Goal: Information Seeking & Learning: Find contact information

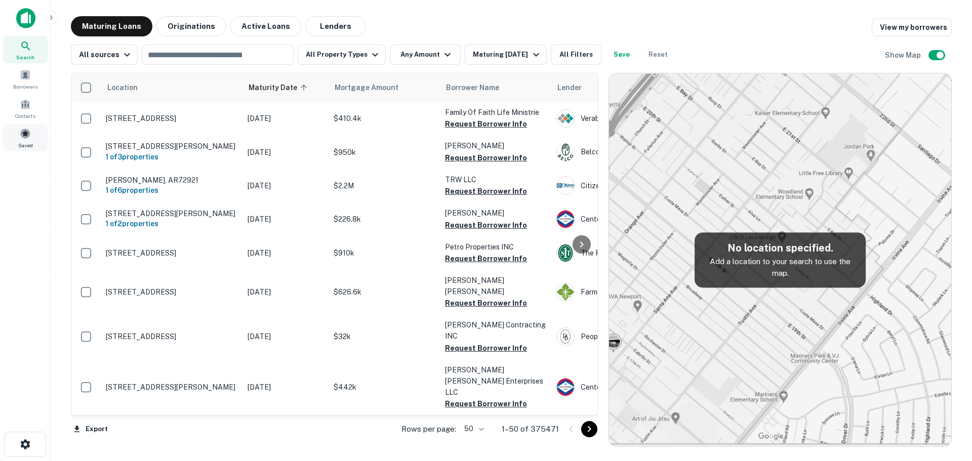
click at [41, 140] on div "Saved" at bounding box center [25, 137] width 45 height 27
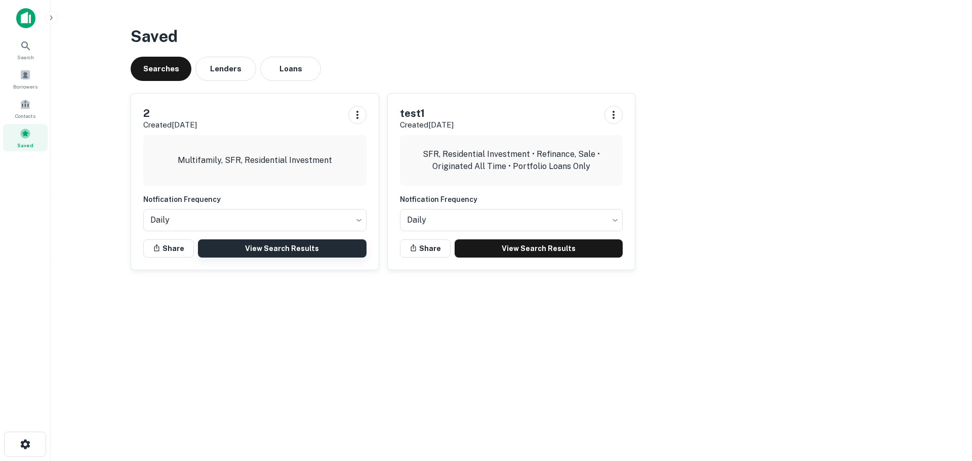
click at [257, 253] on link "View Search Results" at bounding box center [282, 248] width 169 height 18
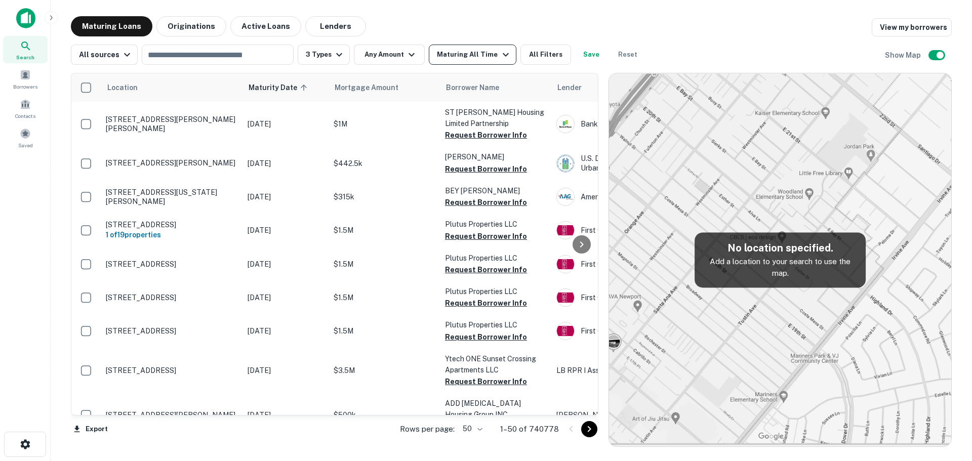
click at [476, 56] on div "Maturing All Time" at bounding box center [474, 55] width 74 height 12
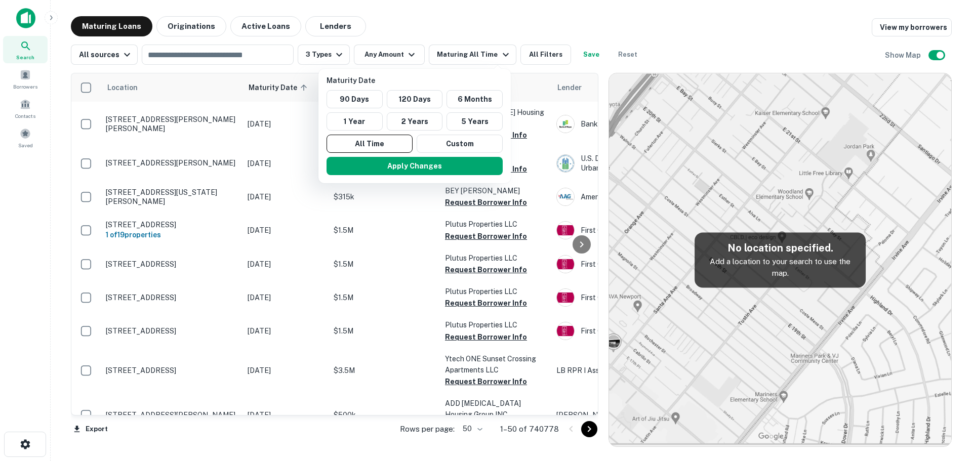
click at [441, 25] on div at bounding box center [486, 230] width 972 height 461
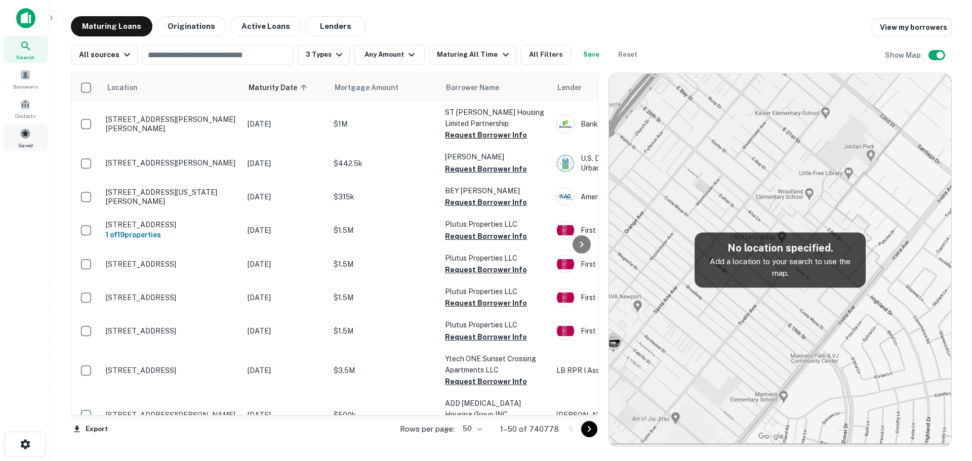
click at [26, 142] on span "Saved" at bounding box center [25, 145] width 15 height 8
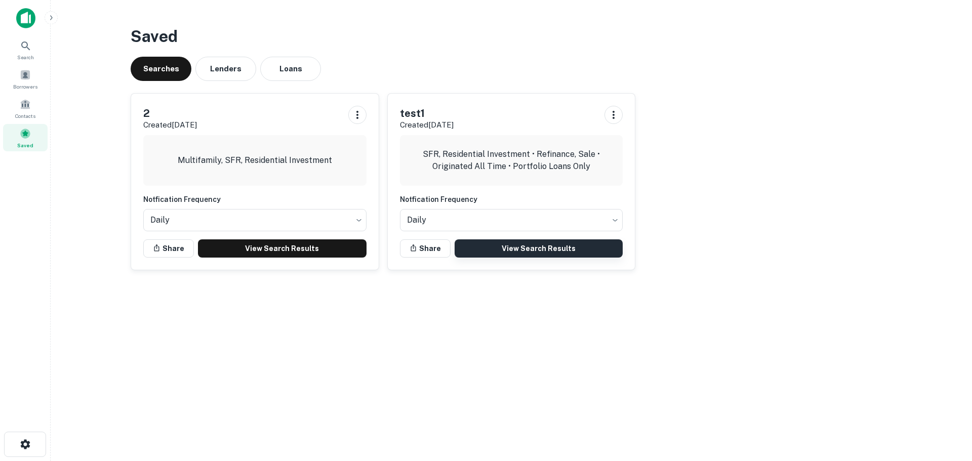
click at [509, 247] on link "View Search Results" at bounding box center [538, 248] width 169 height 18
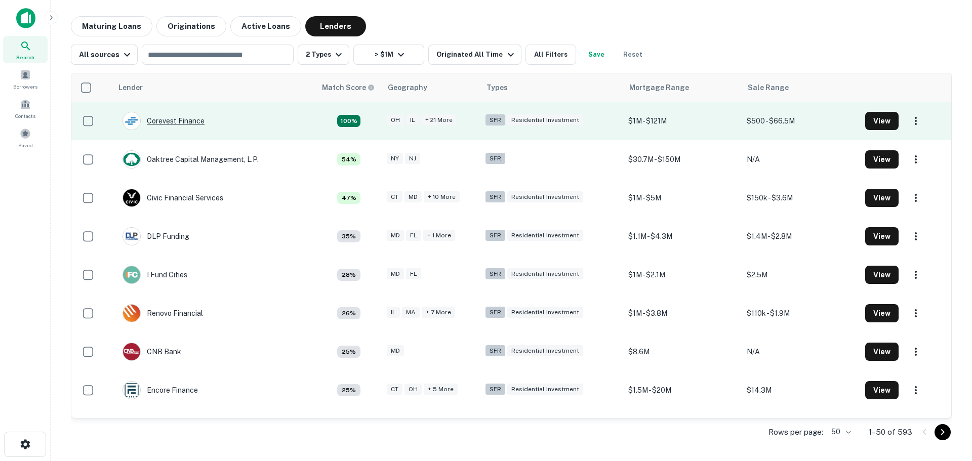
click at [164, 123] on div "Corevest Finance" at bounding box center [163, 121] width 82 height 18
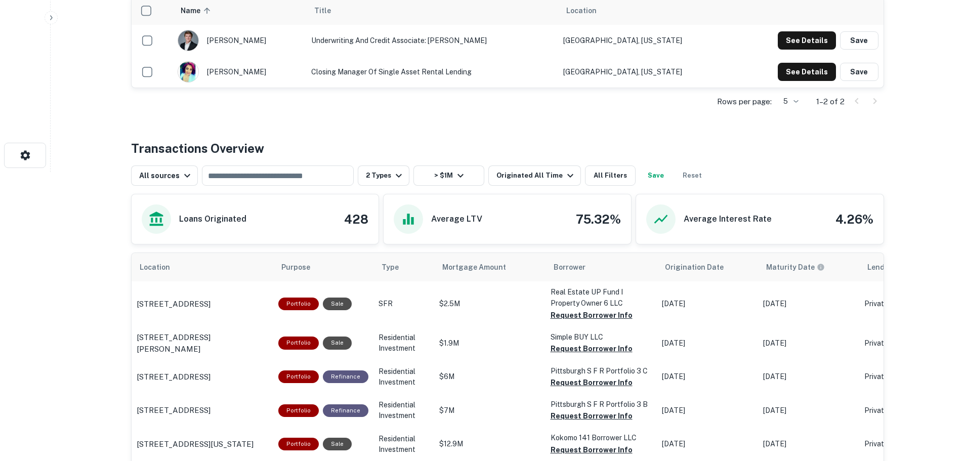
scroll to position [354, 0]
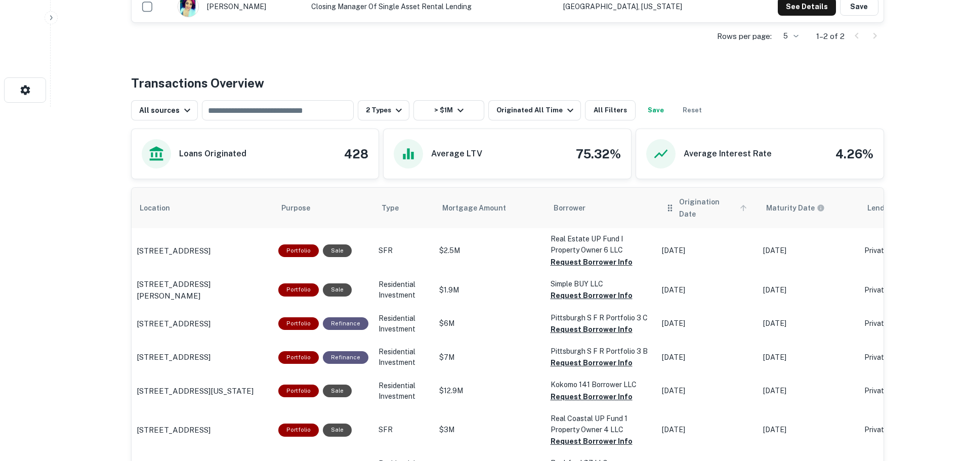
click at [739, 203] on icon "scrollable content" at bounding box center [743, 207] width 9 height 9
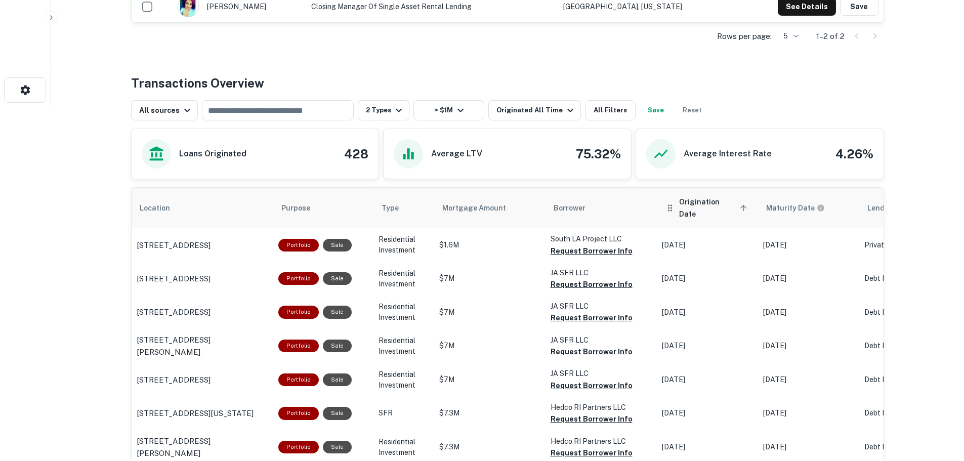
click at [739, 204] on icon "scrollable content" at bounding box center [743, 207] width 9 height 9
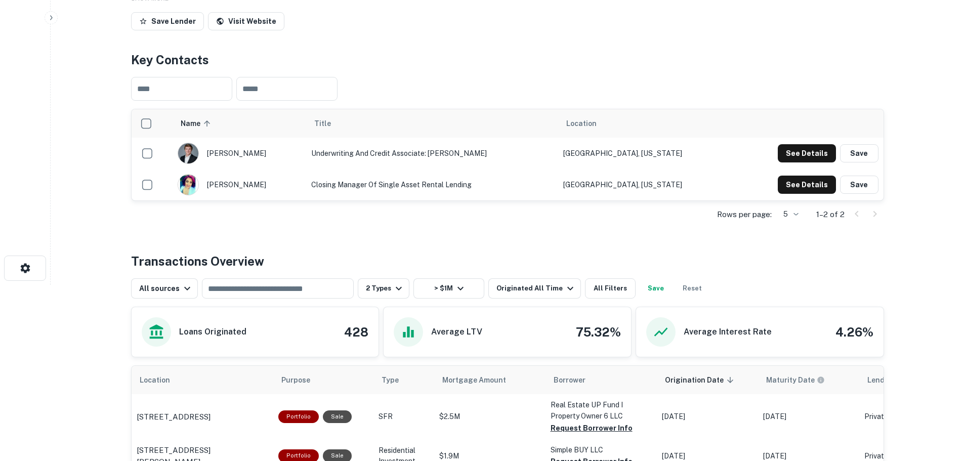
scroll to position [152, 0]
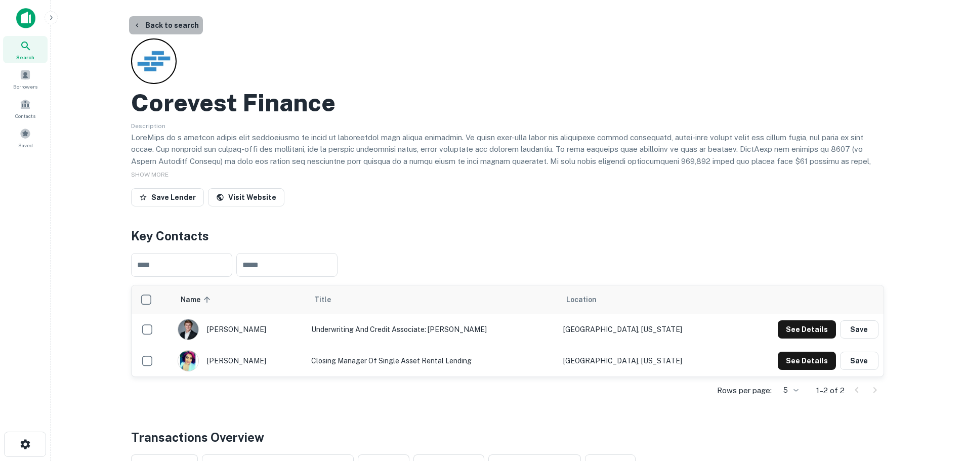
click at [167, 22] on button "Back to search" at bounding box center [166, 25] width 74 height 18
click at [165, 24] on button "Back to search" at bounding box center [166, 25] width 74 height 18
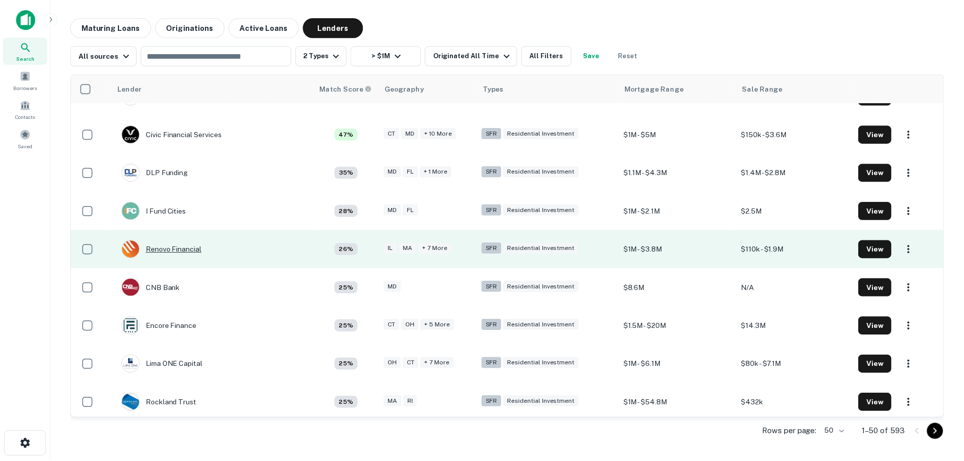
scroll to position [68, 0]
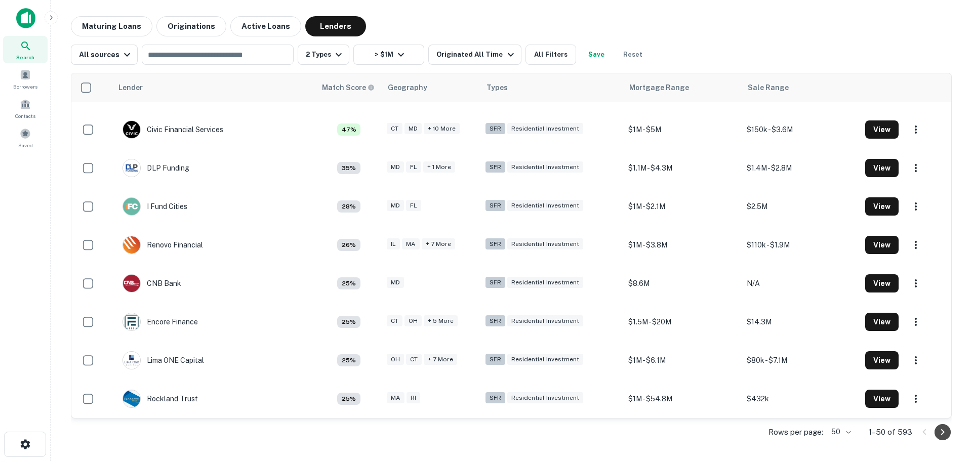
click at [940, 433] on icon "Go to next page" at bounding box center [942, 432] width 12 height 12
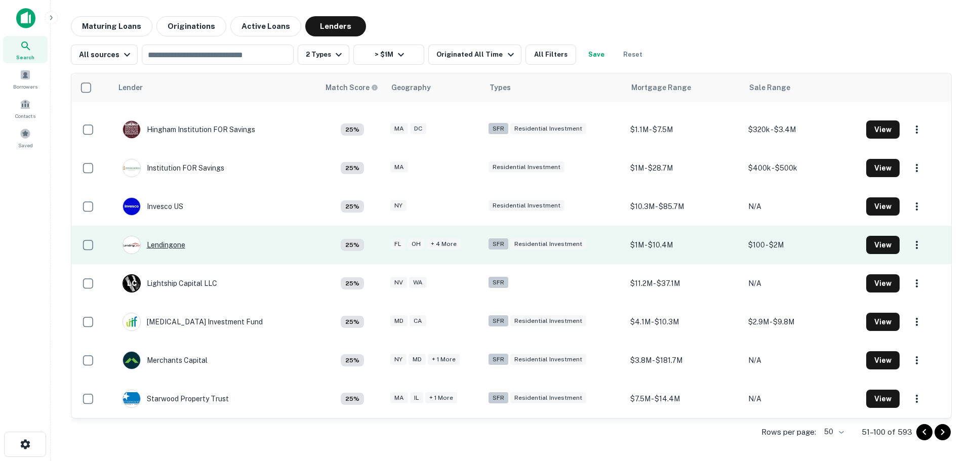
click at [154, 250] on div "Lendingone" at bounding box center [153, 245] width 63 height 18
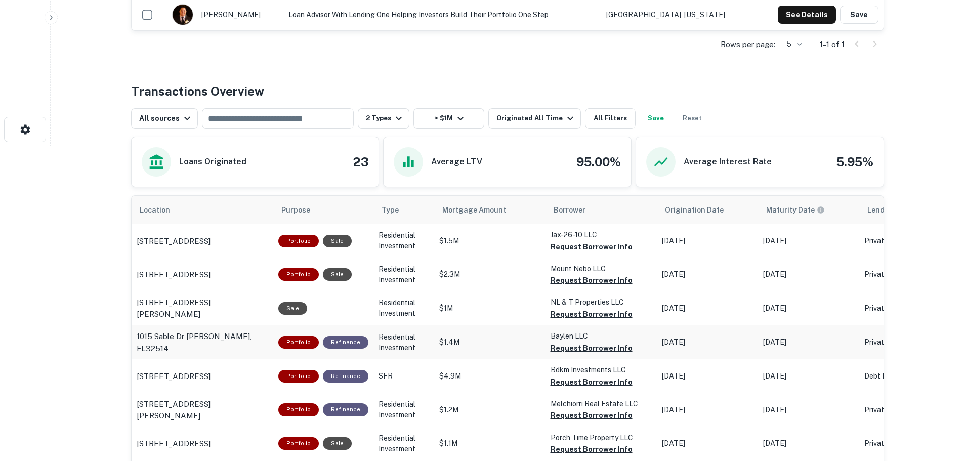
scroll to position [405, 0]
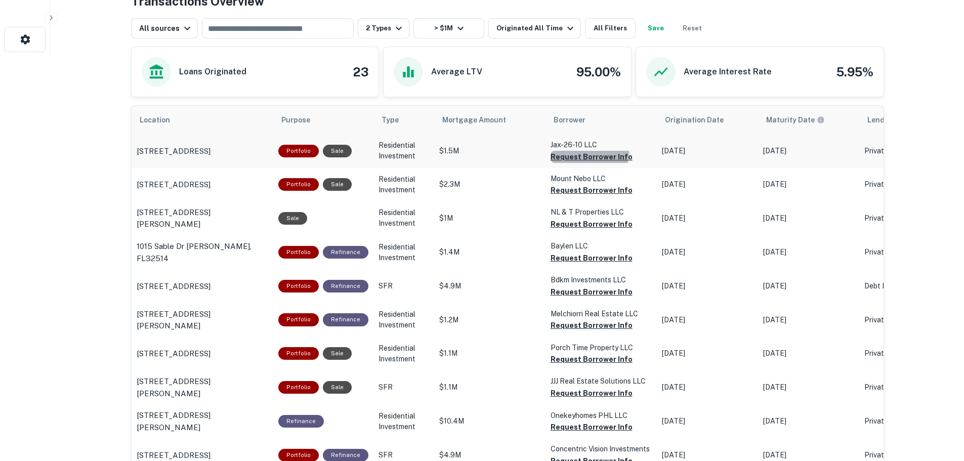
click at [584, 153] on button "Request Borrower Info" at bounding box center [592, 157] width 82 height 12
click at [522, 121] on icon "scrollable content" at bounding box center [526, 119] width 9 height 9
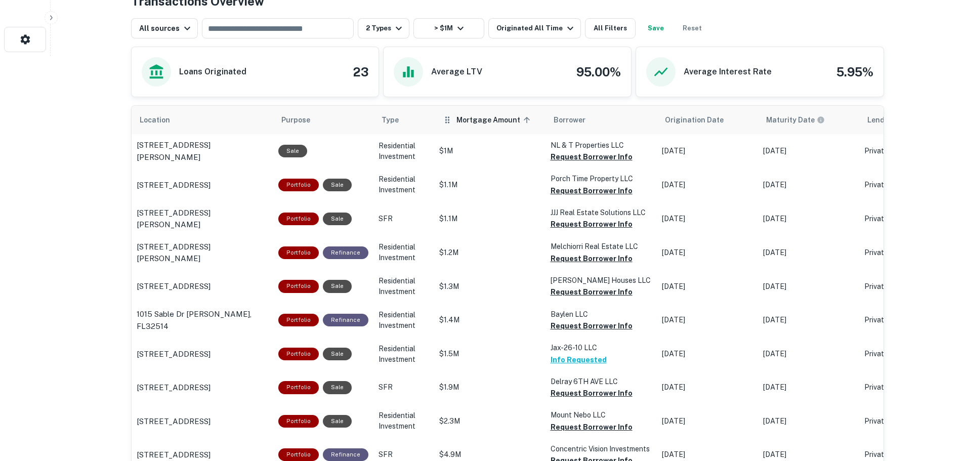
click at [506, 122] on span "Mortgage Amount sorted ascending" at bounding box center [495, 120] width 77 height 12
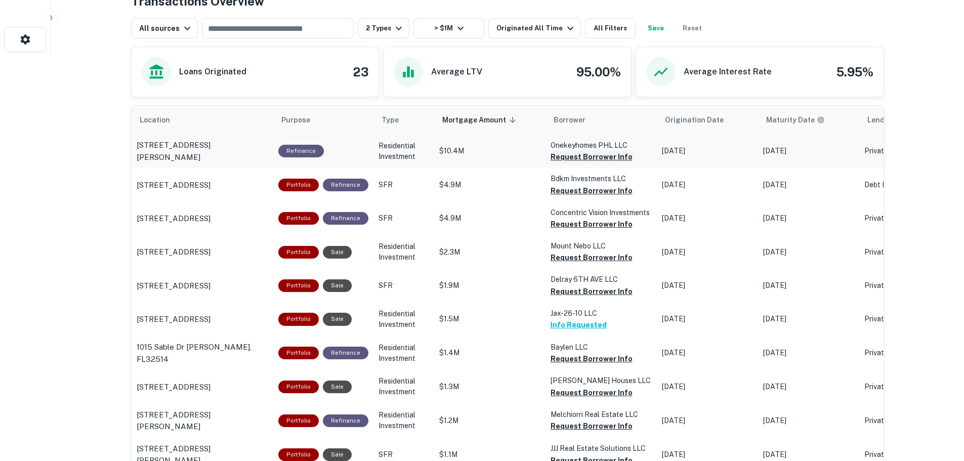
click at [580, 156] on button "Request Borrower Info" at bounding box center [592, 157] width 82 height 12
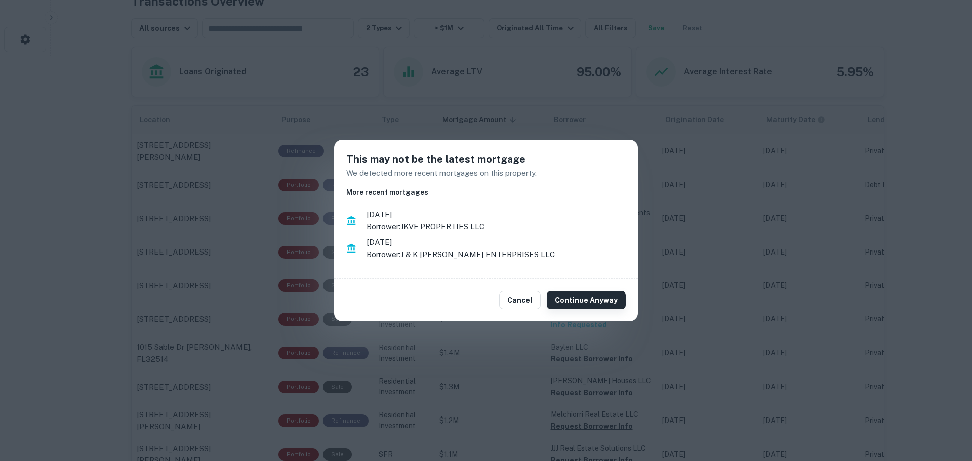
click at [575, 301] on button "Continue Anyway" at bounding box center [586, 300] width 79 height 18
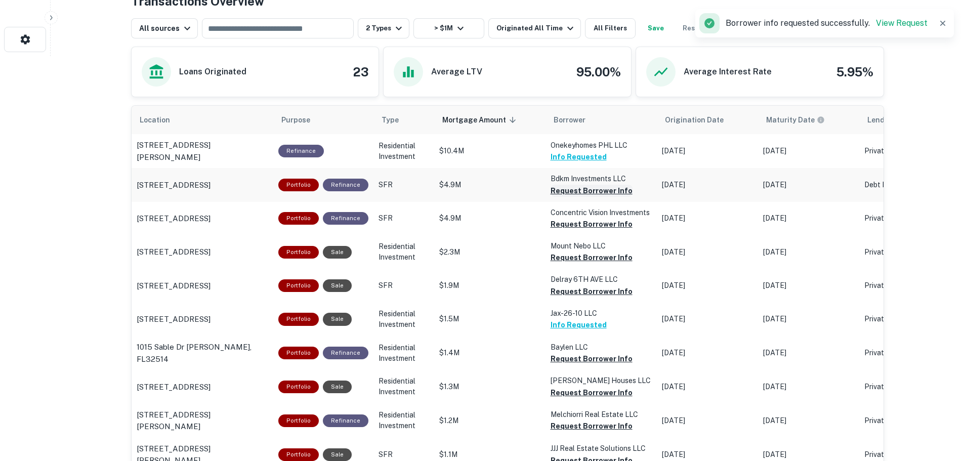
click at [555, 191] on button "Request Borrower Info" at bounding box center [592, 191] width 82 height 12
click at [558, 225] on button "Request Borrower Info" at bounding box center [592, 224] width 82 height 12
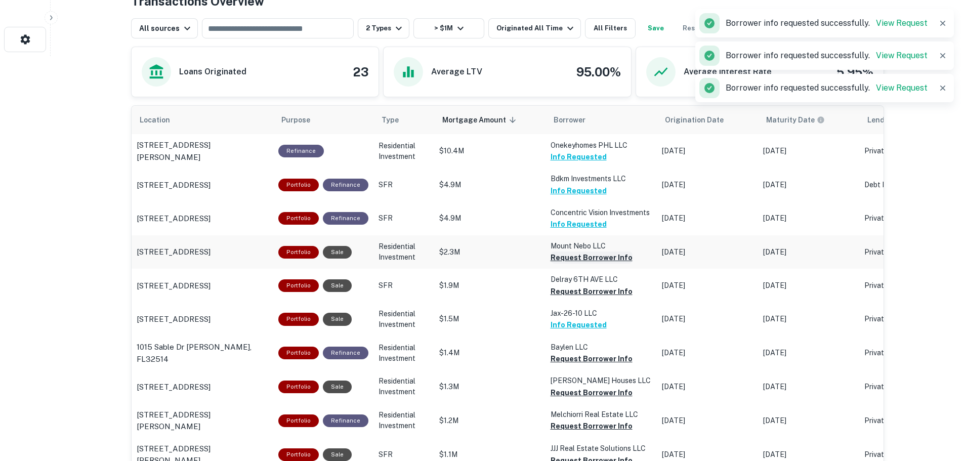
click at [556, 257] on button "Request Borrower Info" at bounding box center [592, 258] width 82 height 12
click at [557, 290] on button "Request Borrower Info" at bounding box center [592, 291] width 82 height 12
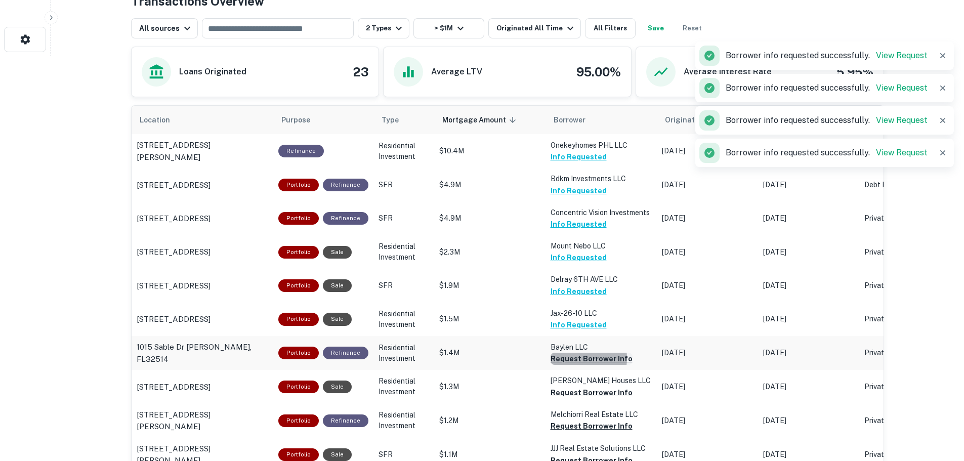
click at [566, 358] on button "Request Borrower Info" at bounding box center [592, 359] width 82 height 12
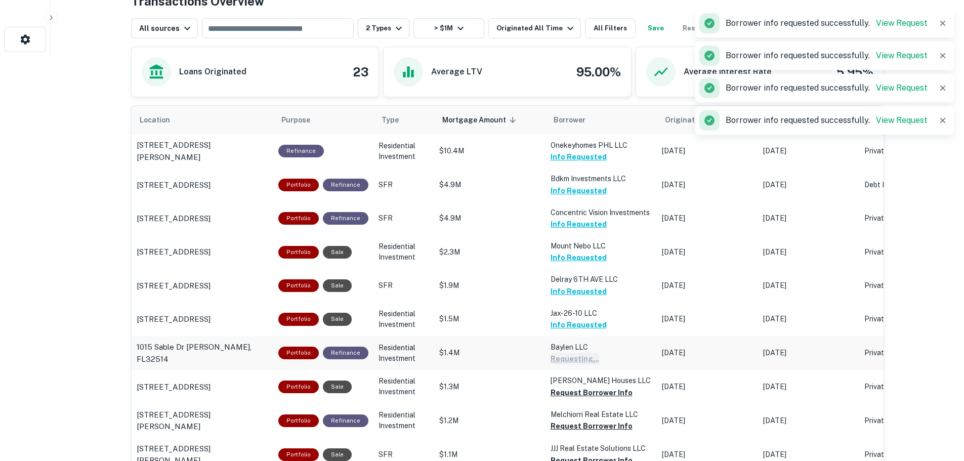
scroll to position [456, 0]
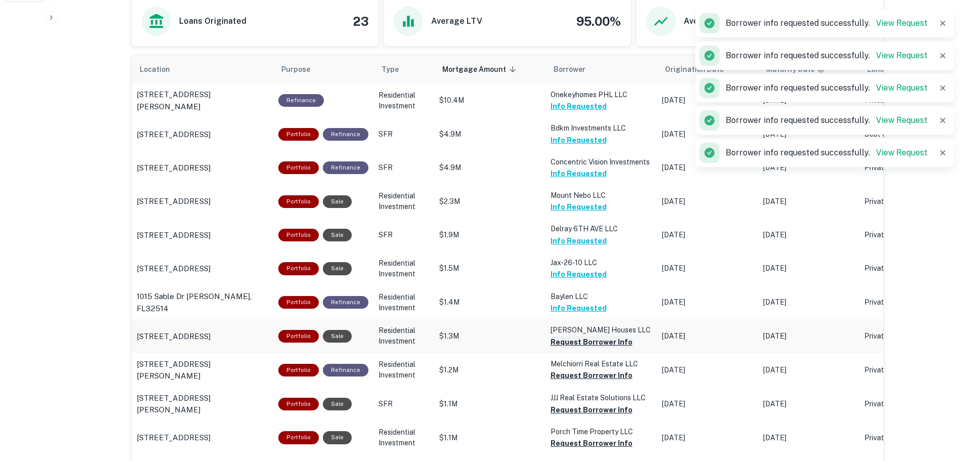
click at [577, 341] on button "Request Borrower Info" at bounding box center [592, 342] width 82 height 12
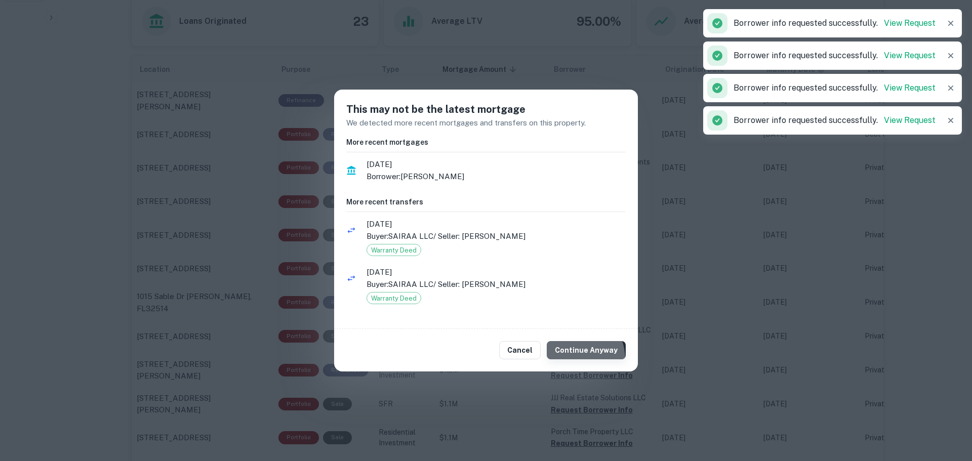
click at [572, 359] on button "Continue Anyway" at bounding box center [586, 350] width 79 height 18
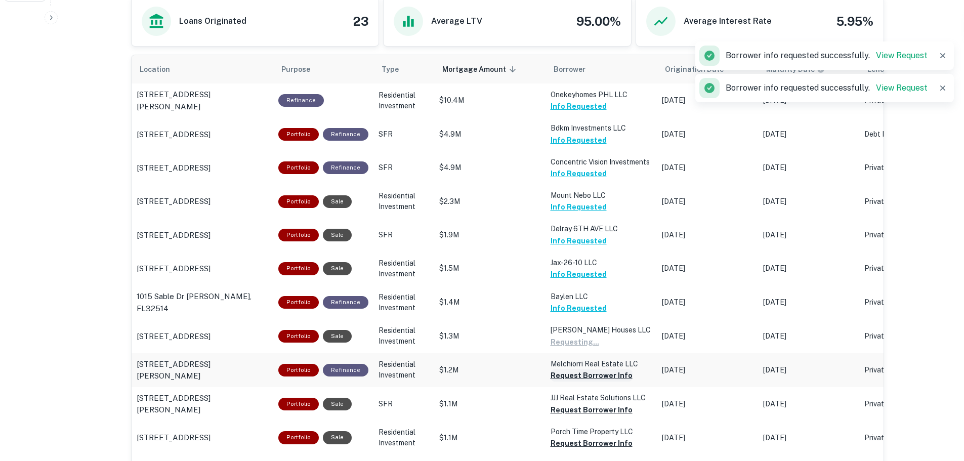
click at [568, 377] on button "Request Borrower Info" at bounding box center [592, 375] width 82 height 12
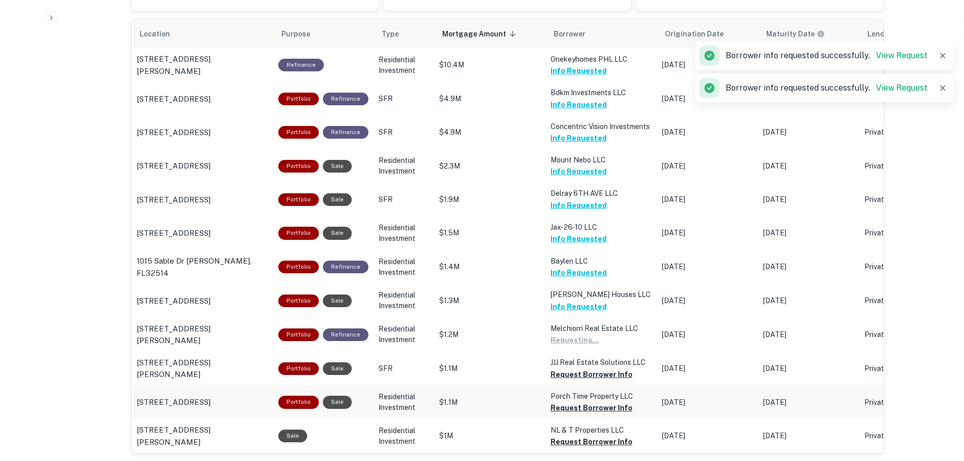
scroll to position [506, 0]
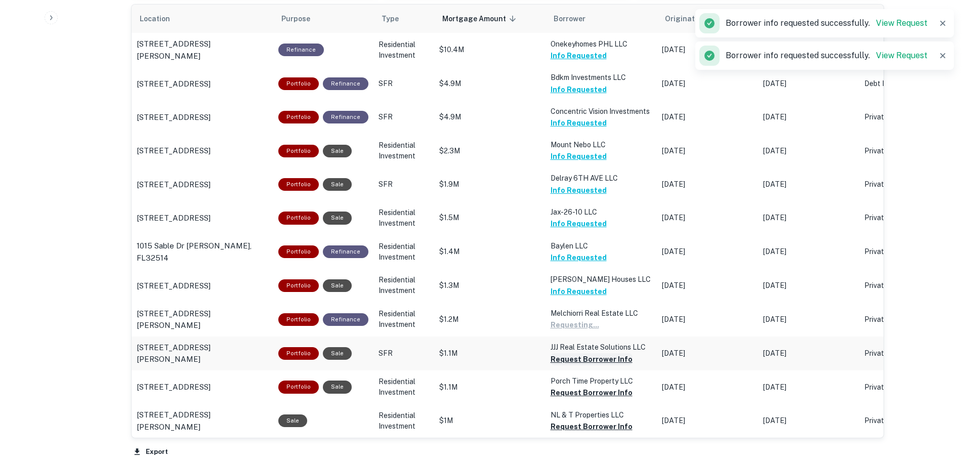
click at [570, 358] on button "Request Borrower Info" at bounding box center [592, 359] width 82 height 12
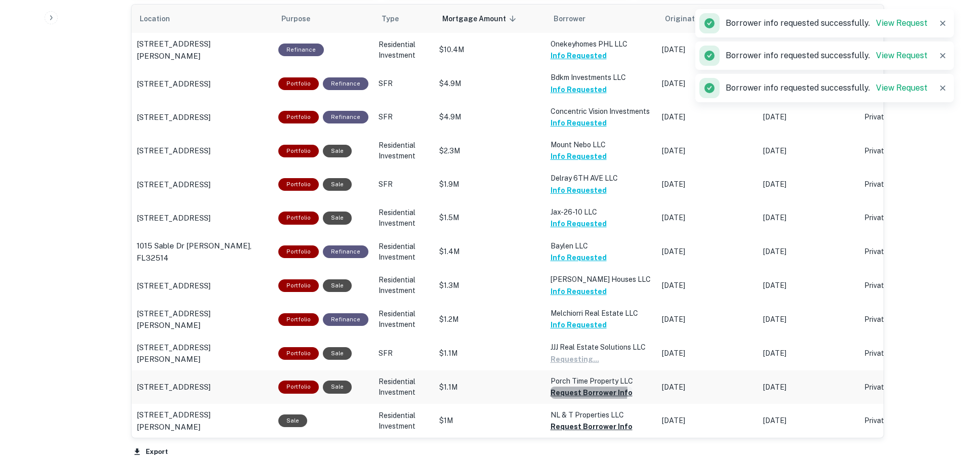
click at [570, 391] on button "Request Borrower Info" at bounding box center [592, 393] width 82 height 12
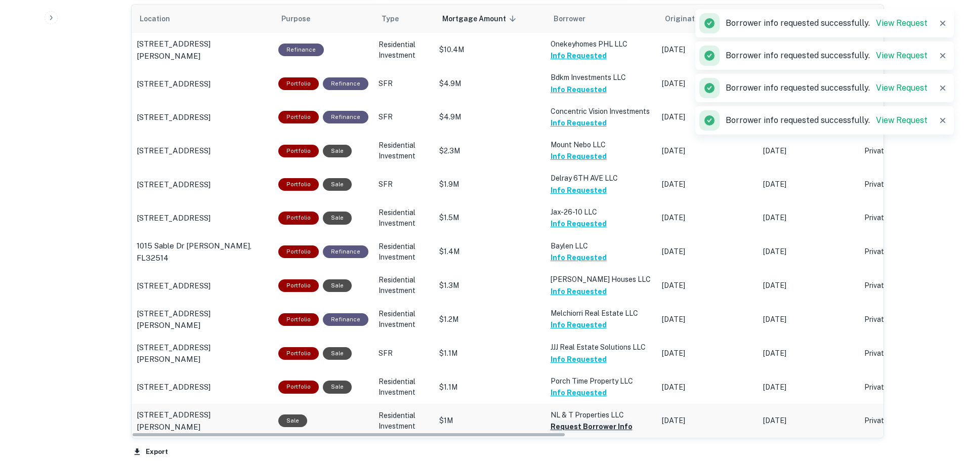
click at [585, 427] on button "Request Borrower Info" at bounding box center [592, 427] width 82 height 12
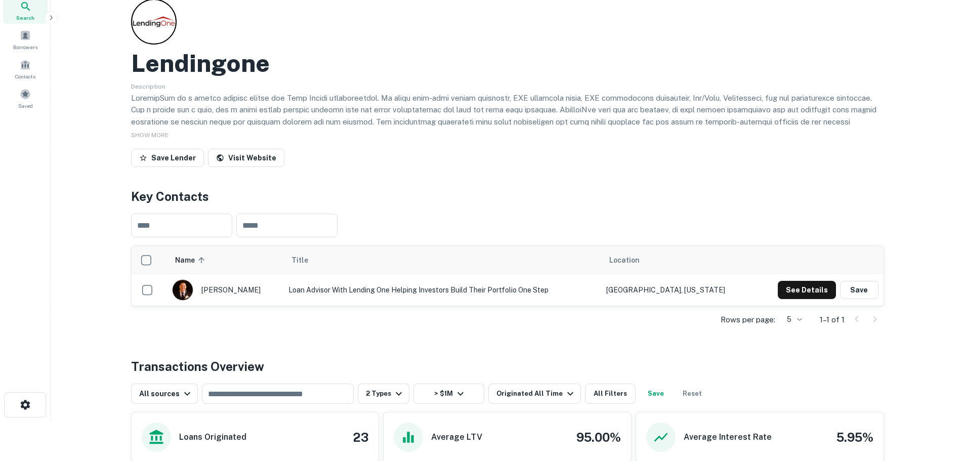
scroll to position [0, 0]
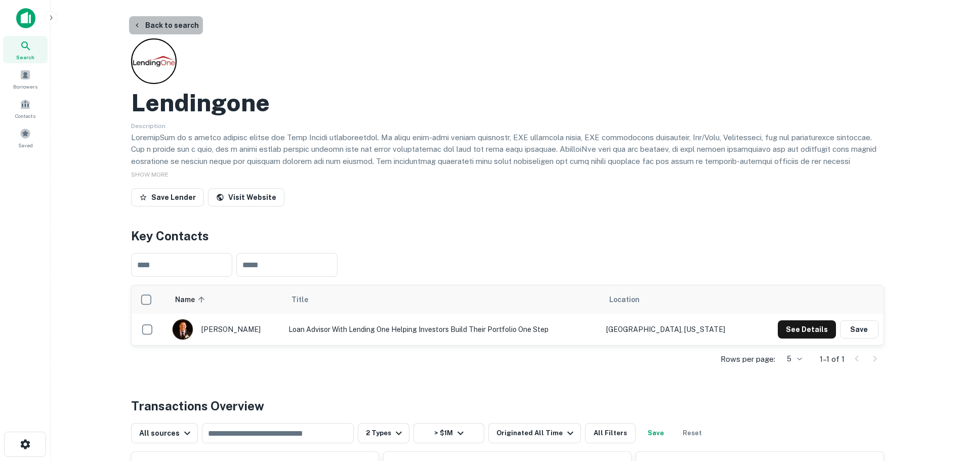
drag, startPoint x: 182, startPoint y: 24, endPoint x: 190, endPoint y: 69, distance: 45.9
click at [182, 24] on button "Back to search" at bounding box center [166, 25] width 74 height 18
click at [161, 27] on button "Back to search" at bounding box center [166, 25] width 74 height 18
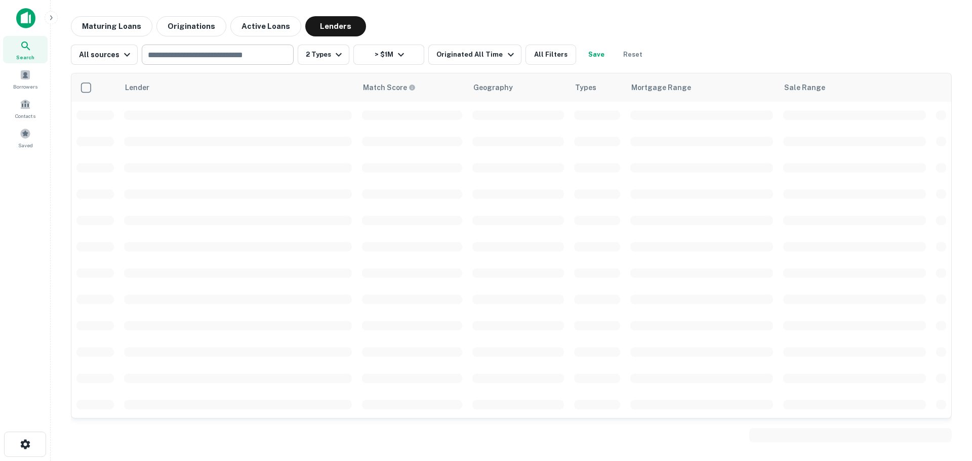
scroll to position [68, 0]
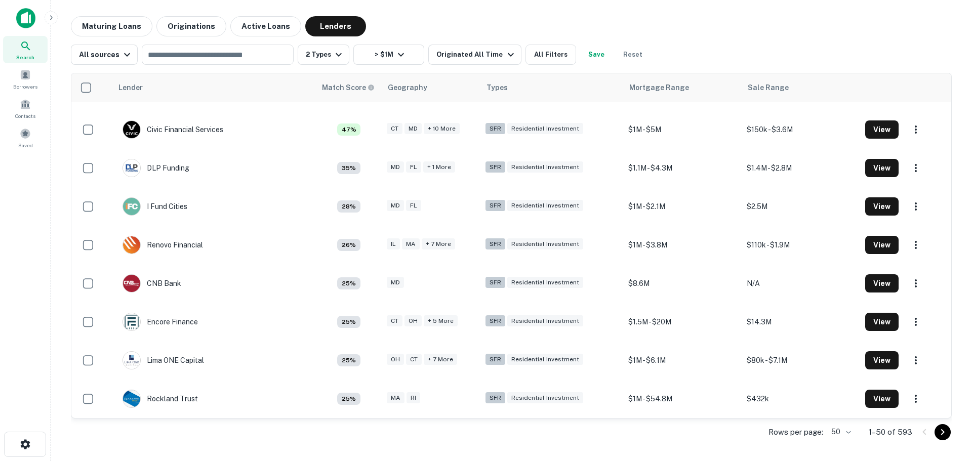
click at [939, 434] on icon "Go to next page" at bounding box center [942, 432] width 12 height 12
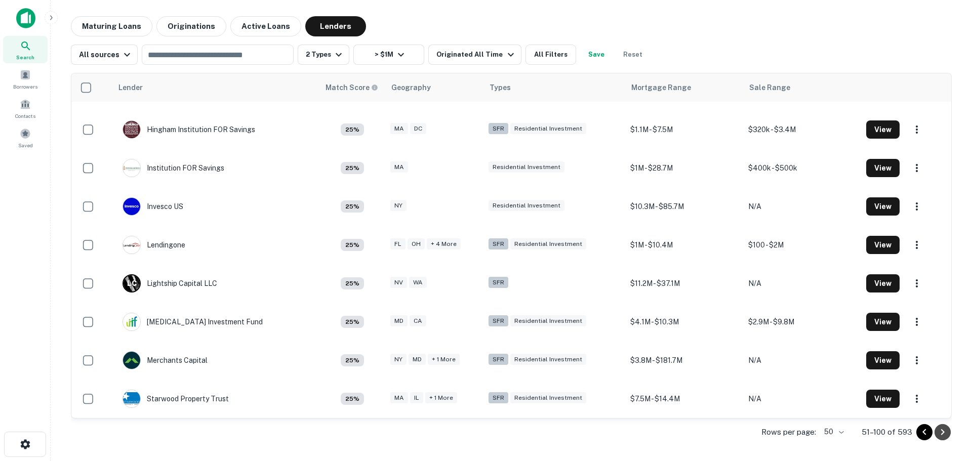
click at [943, 432] on icon "Go to next page" at bounding box center [943, 432] width 4 height 6
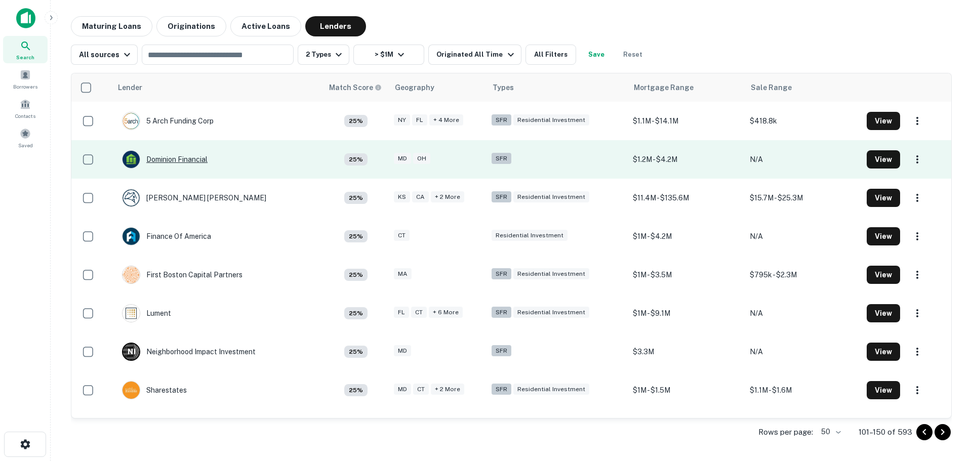
click at [191, 162] on div "Dominion Financial" at bounding box center [165, 159] width 86 height 18
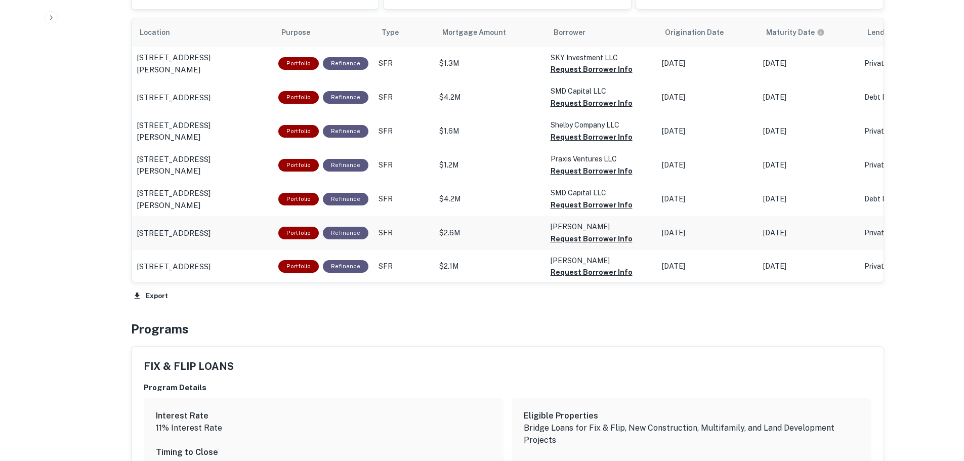
scroll to position [506, 0]
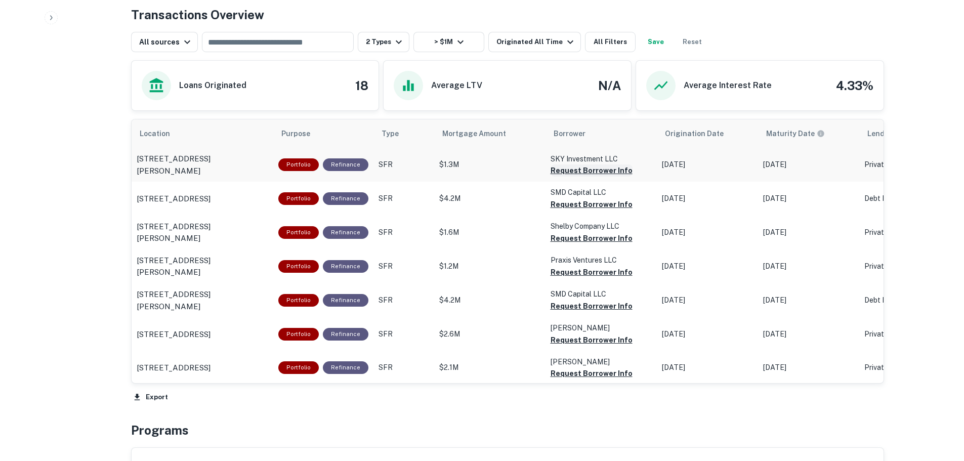
click at [579, 169] on button "Request Borrower Info" at bounding box center [592, 170] width 82 height 12
click at [575, 204] on button "Request Borrower Info" at bounding box center [592, 204] width 82 height 12
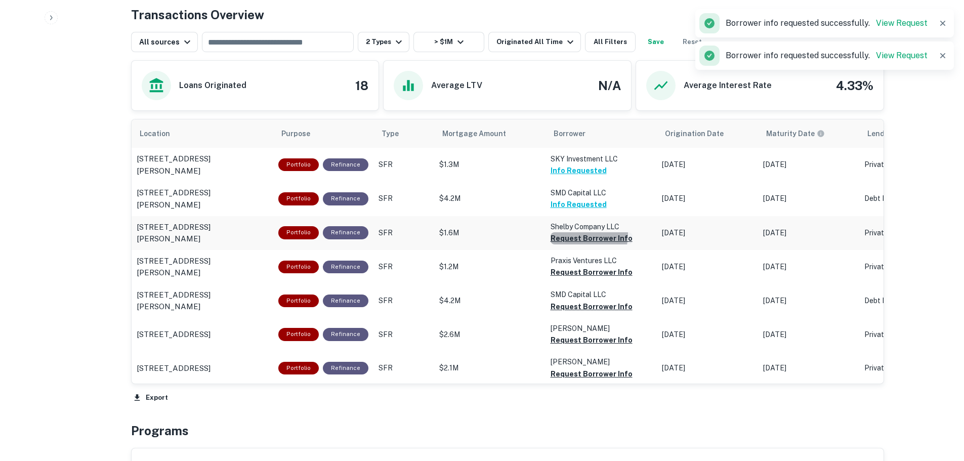
click at [573, 234] on button "Request Borrower Info" at bounding box center [592, 238] width 82 height 12
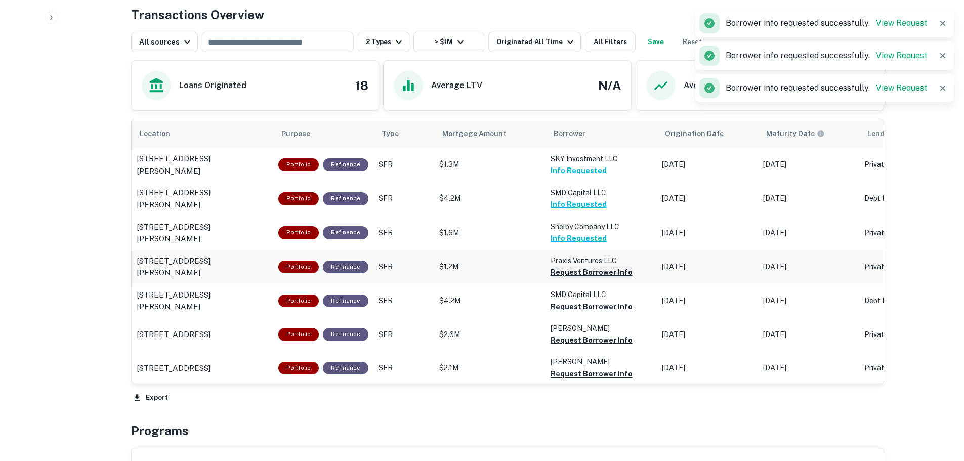
click at [570, 276] on button "Request Borrower Info" at bounding box center [592, 272] width 82 height 12
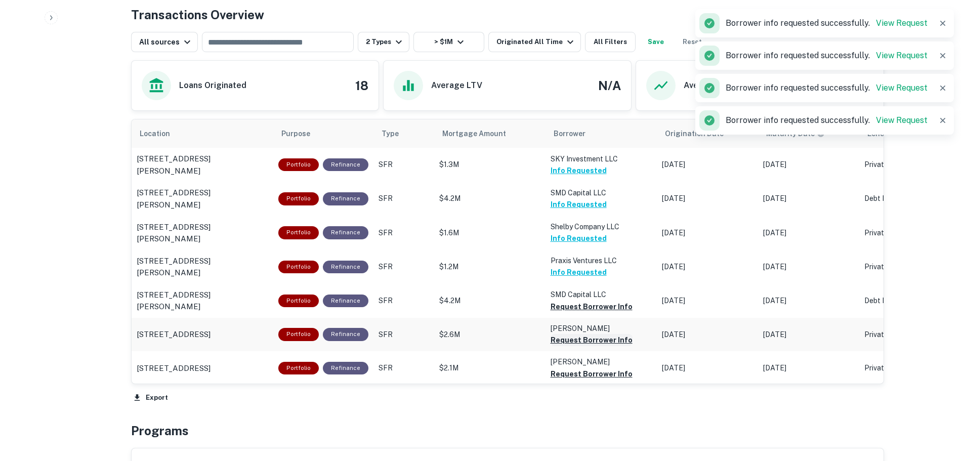
click at [574, 339] on button "Request Borrower Info" at bounding box center [592, 340] width 82 height 12
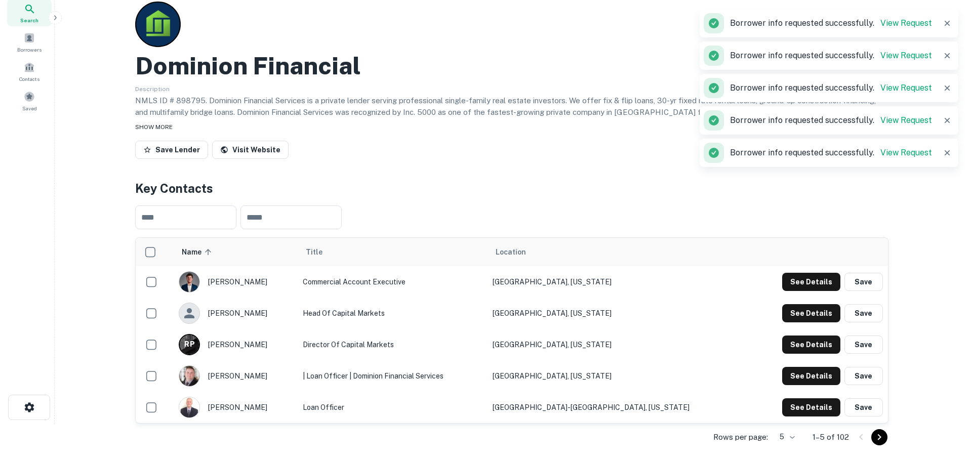
scroll to position [0, 0]
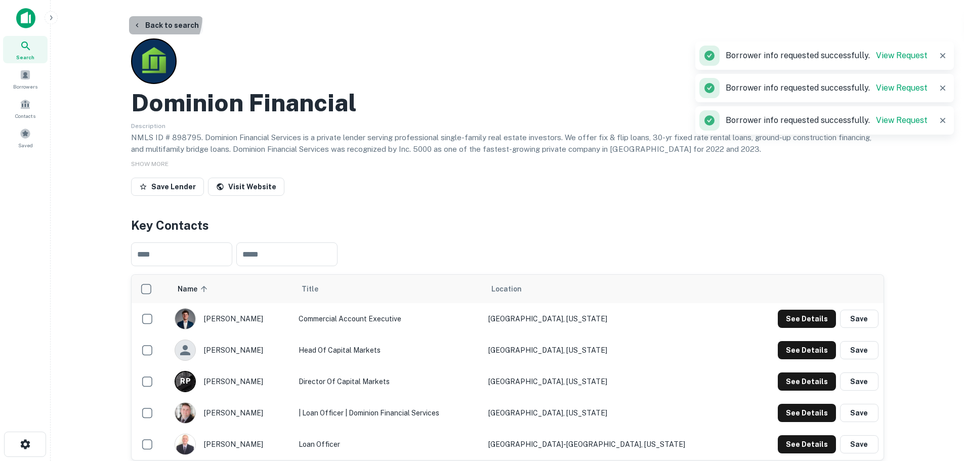
click at [147, 17] on button "Back to search" at bounding box center [166, 25] width 74 height 18
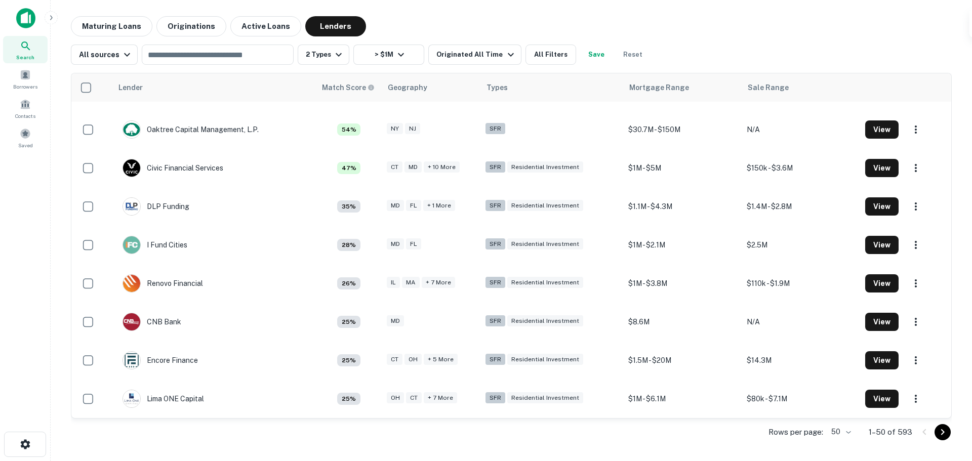
scroll to position [68, 0]
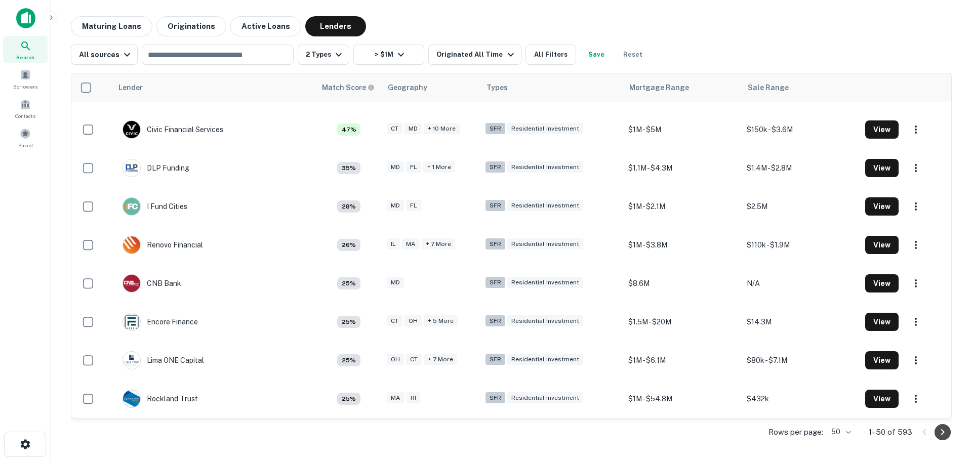
click at [949, 433] on button "Go to next page" at bounding box center [942, 432] width 16 height 16
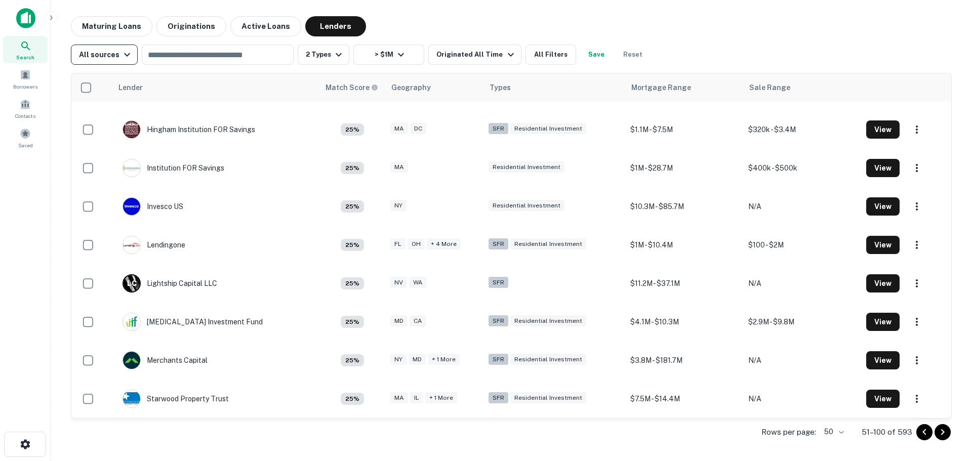
click at [117, 57] on div "All sources" at bounding box center [106, 55] width 54 height 12
click at [943, 436] on div at bounding box center [486, 230] width 972 height 461
click at [943, 436] on icon "Go to next page" at bounding box center [942, 432] width 12 height 12
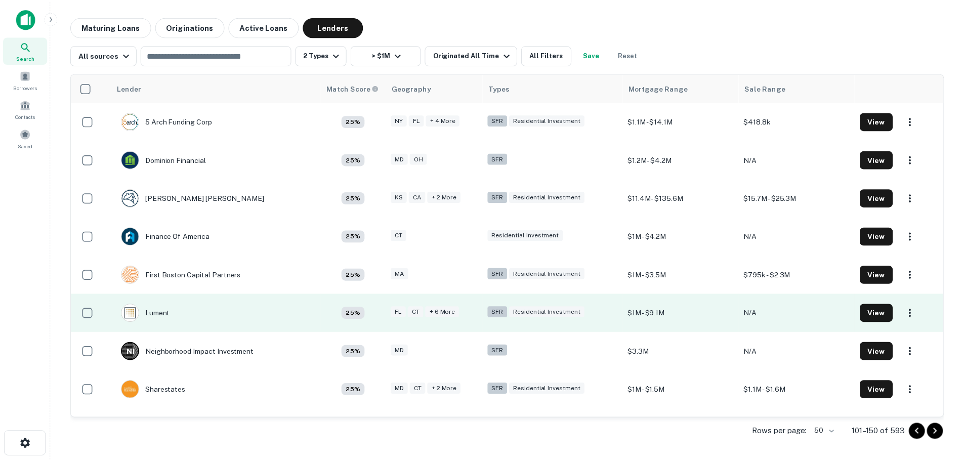
scroll to position [51, 0]
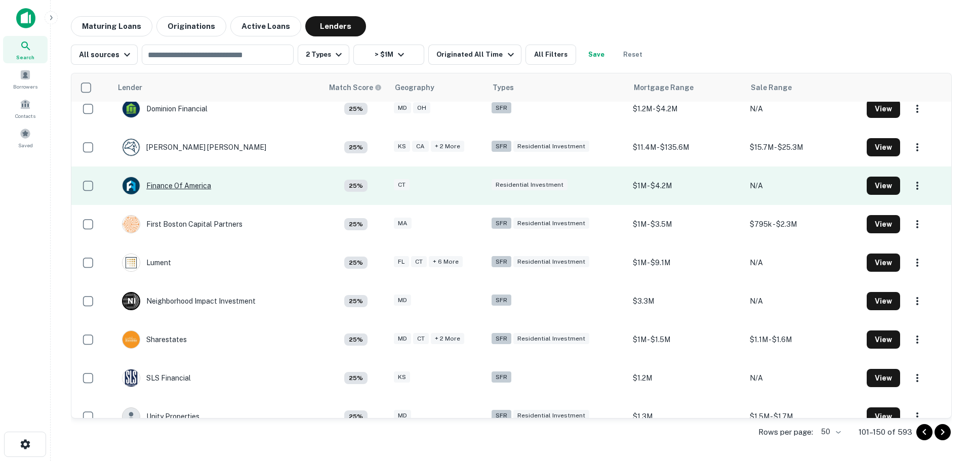
click at [203, 178] on div "Finance Of America" at bounding box center [166, 186] width 89 height 18
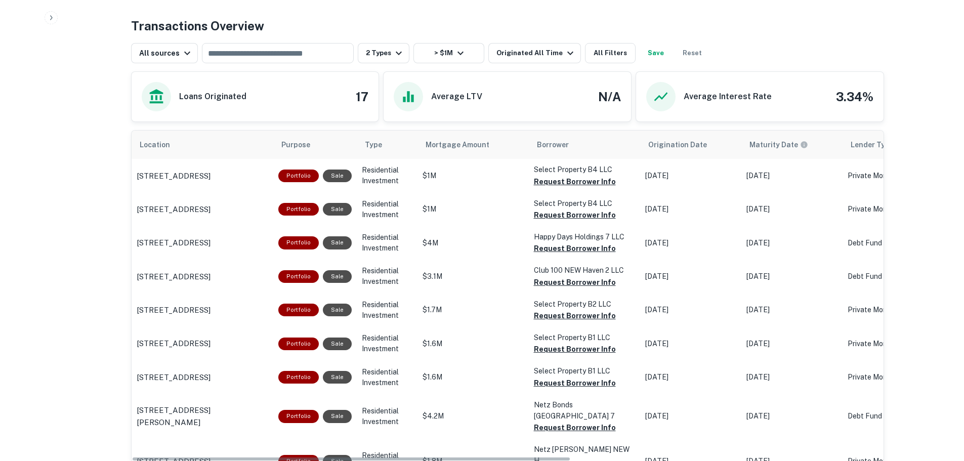
scroll to position [506, 0]
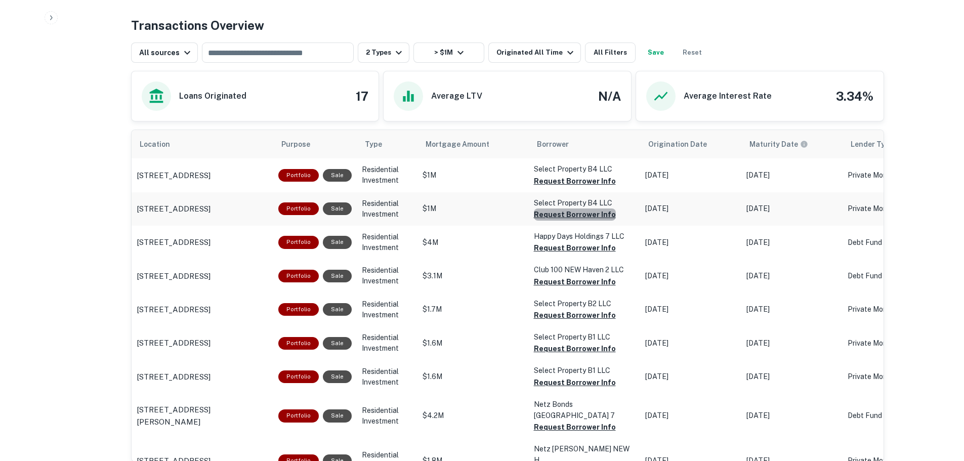
click at [571, 215] on button "Request Borrower Info" at bounding box center [575, 215] width 82 height 12
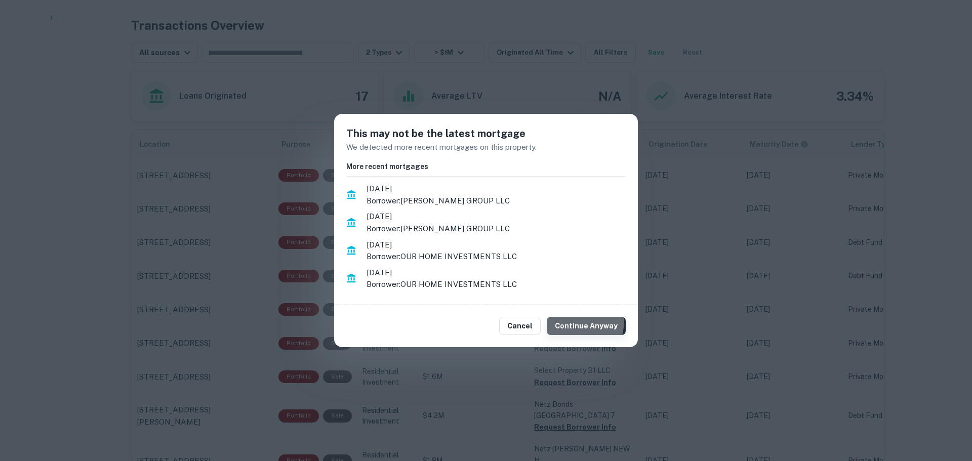
click at [562, 319] on button "Continue Anyway" at bounding box center [586, 326] width 79 height 18
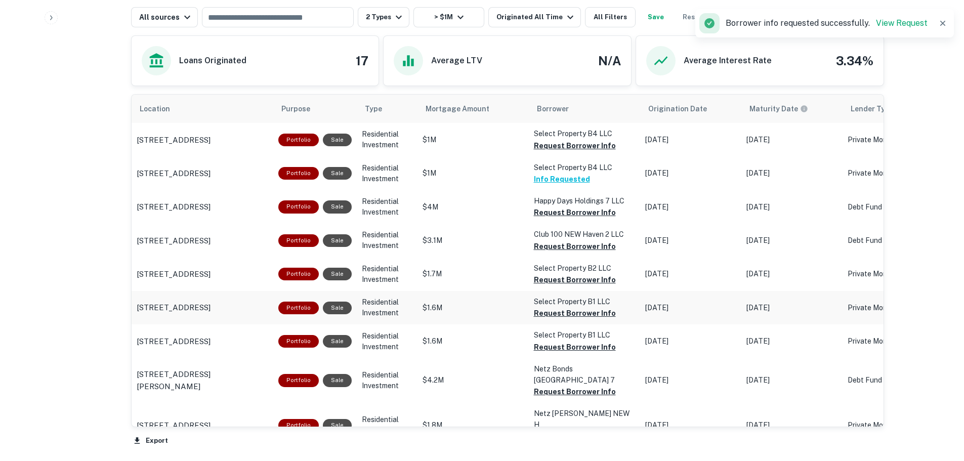
scroll to position [557, 0]
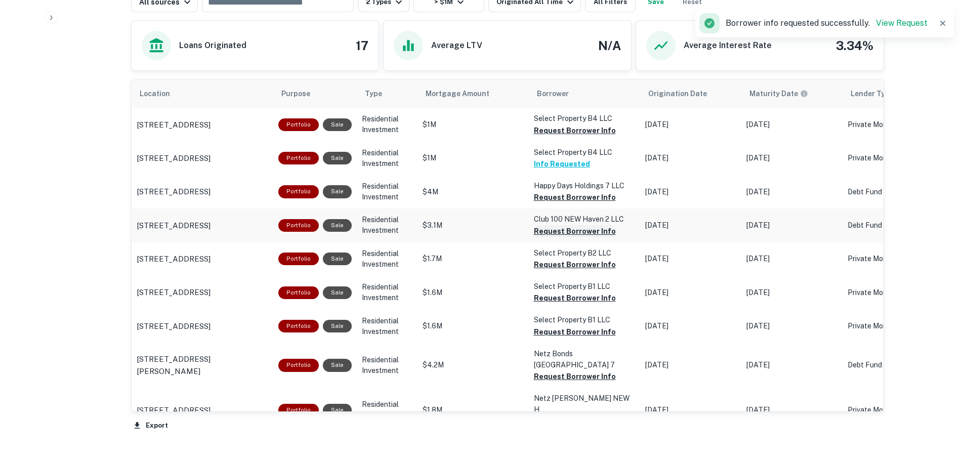
click at [552, 229] on button "Request Borrower Info" at bounding box center [575, 231] width 82 height 12
click at [506, 95] on icon "scrollable content" at bounding box center [510, 93] width 9 height 9
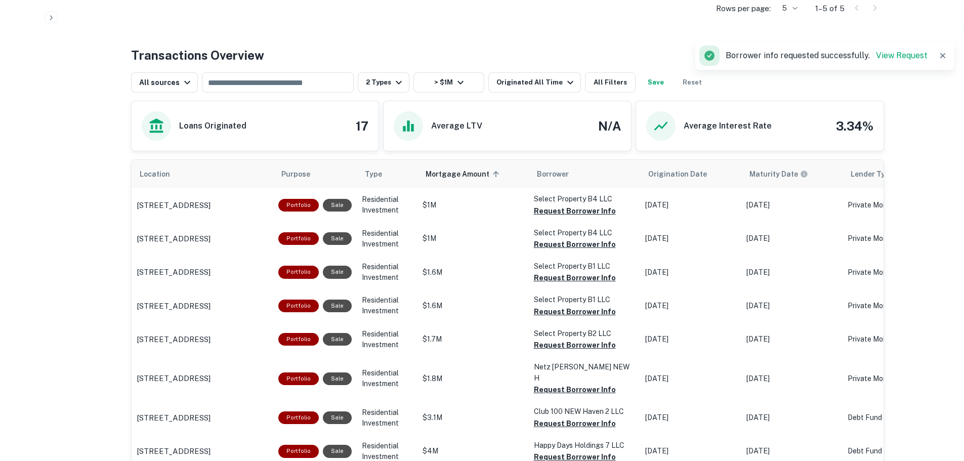
scroll to position [557, 0]
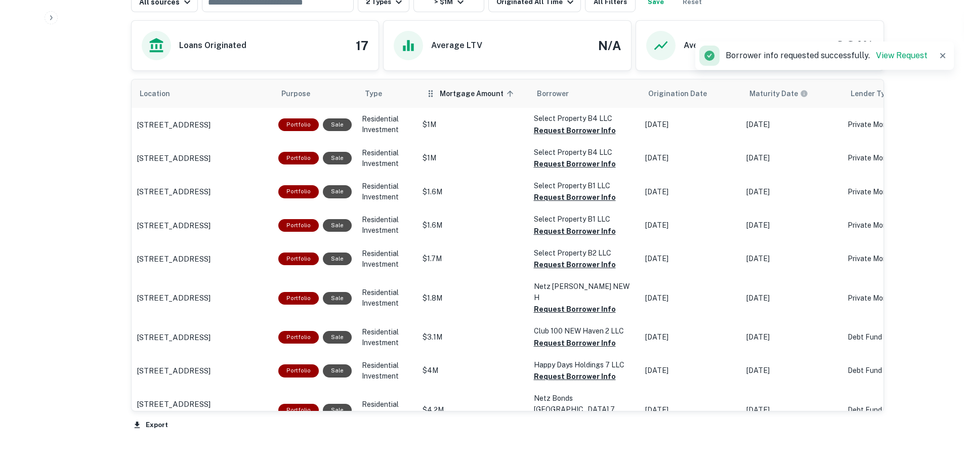
click at [506, 96] on icon "scrollable content" at bounding box center [510, 93] width 9 height 9
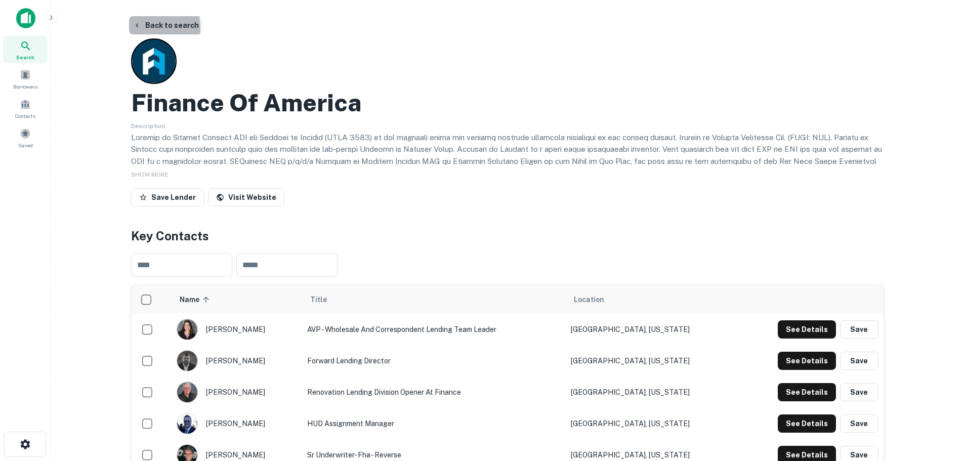
click at [145, 27] on button "Back to search" at bounding box center [166, 25] width 74 height 18
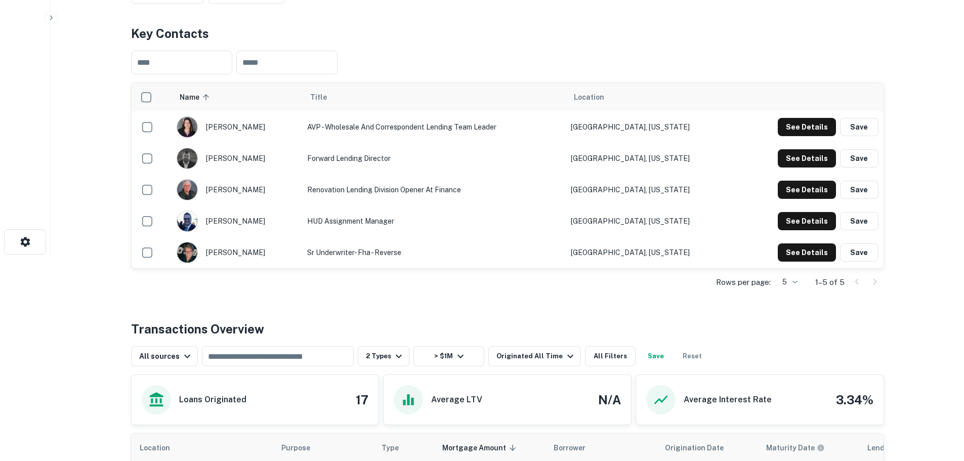
scroll to position [126, 0]
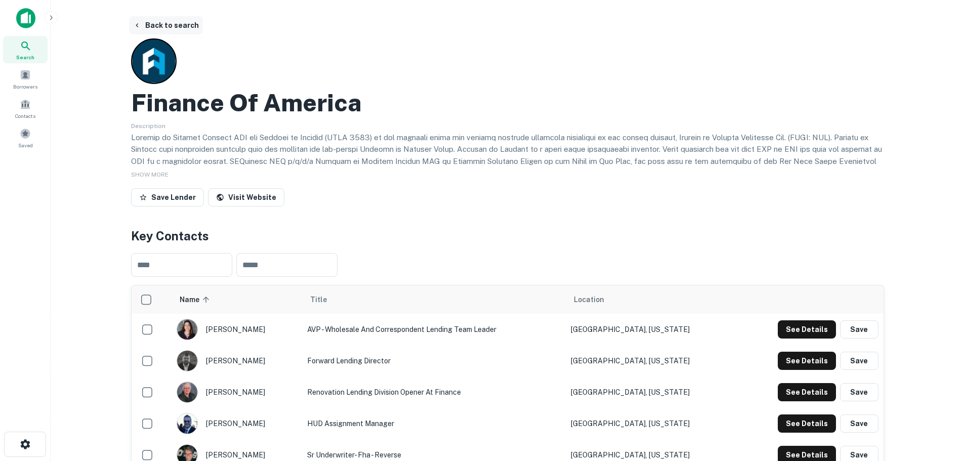
click at [173, 16] on button "Back to search" at bounding box center [166, 25] width 74 height 18
click at [154, 29] on button "Back to search" at bounding box center [166, 25] width 74 height 18
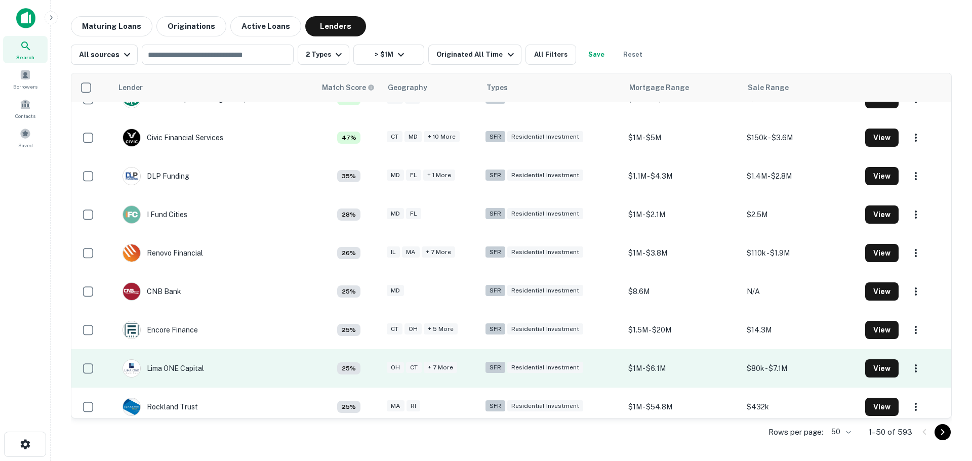
scroll to position [68, 0]
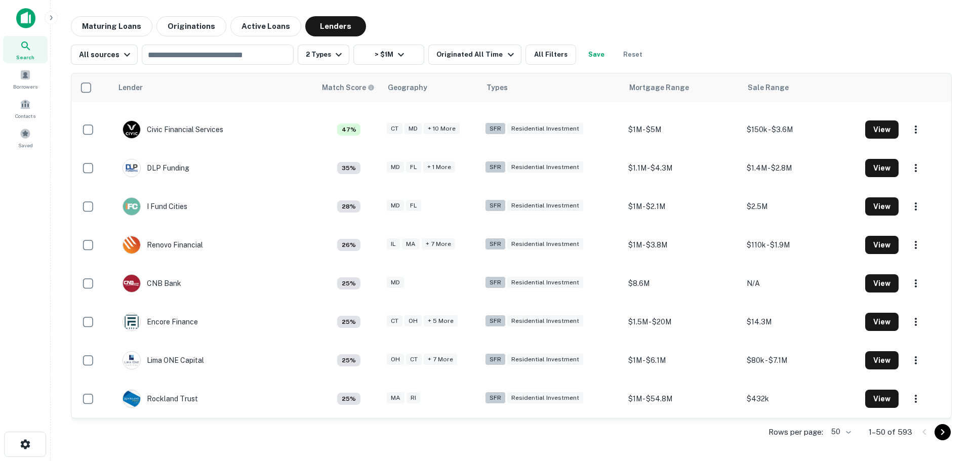
click at [940, 431] on icon "Go to next page" at bounding box center [942, 432] width 12 height 12
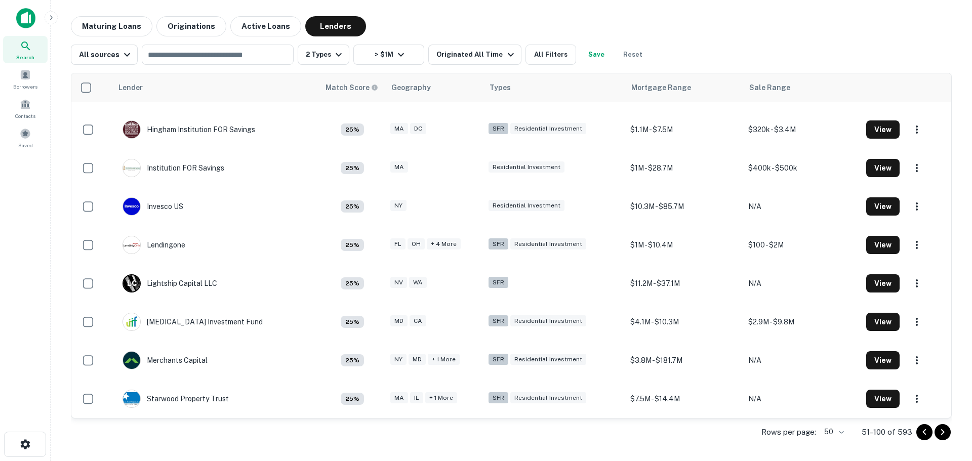
click at [940, 432] on icon "Go to next page" at bounding box center [942, 432] width 12 height 12
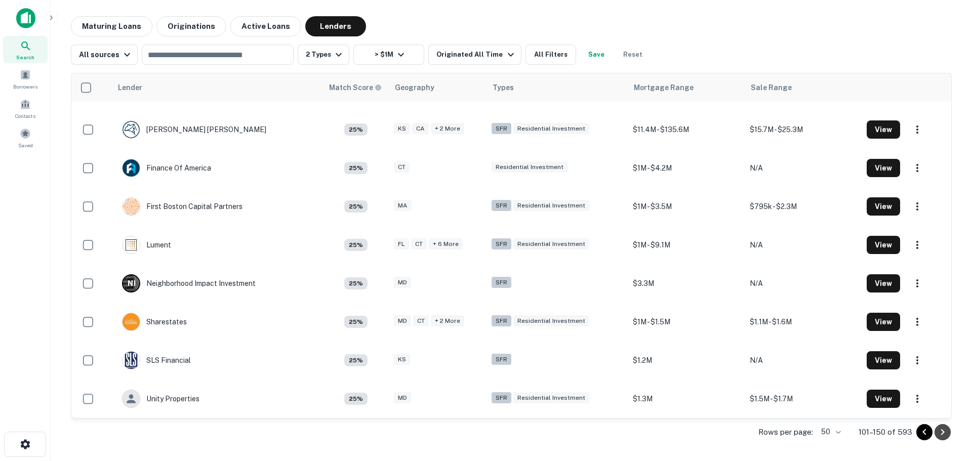
click at [935, 434] on button "Go to next page" at bounding box center [942, 432] width 16 height 16
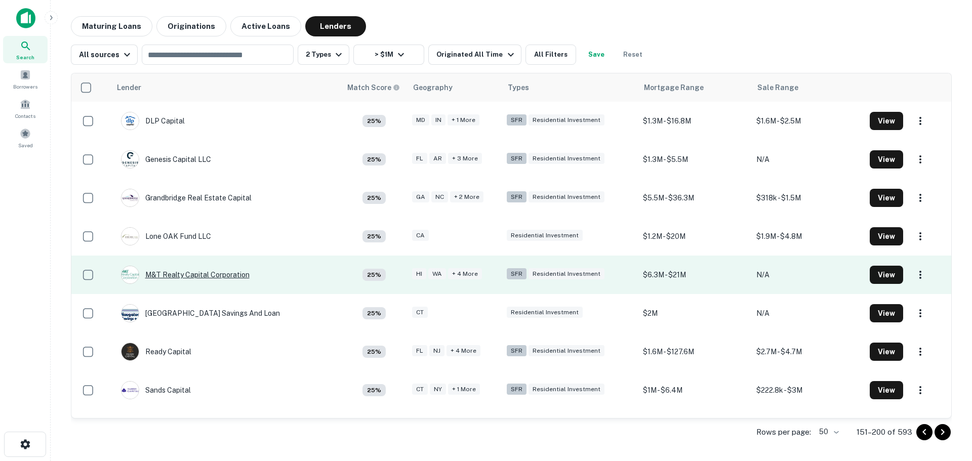
drag, startPoint x: 202, startPoint y: 277, endPoint x: 193, endPoint y: 275, distance: 8.8
click at [193, 275] on div "M&T Realty Capital Corporation" at bounding box center [185, 275] width 129 height 18
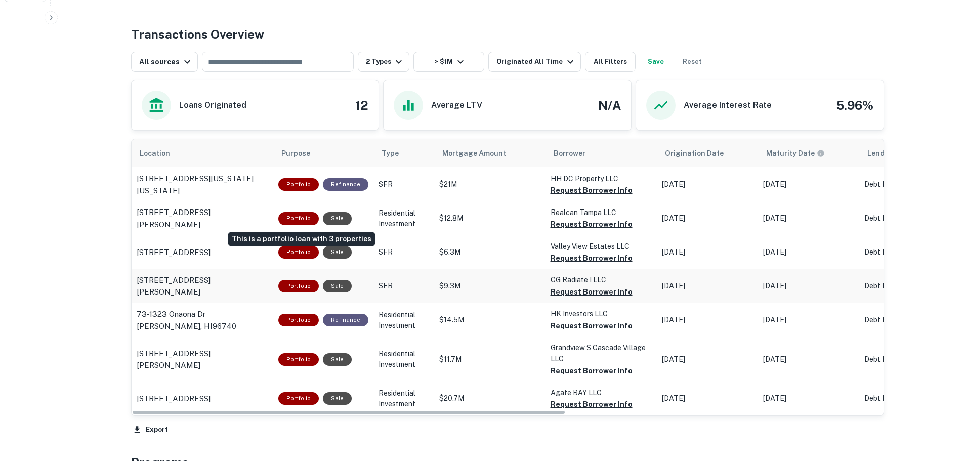
scroll to position [456, 0]
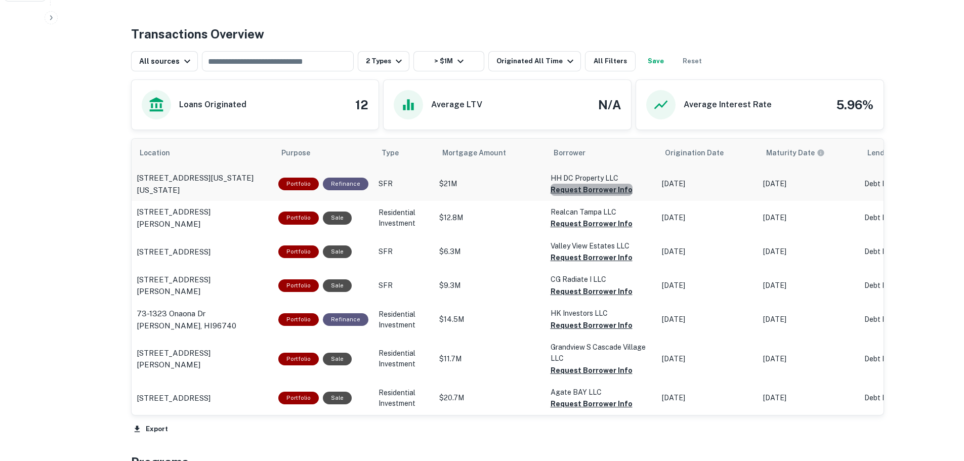
click at [608, 191] on button "Request Borrower Info" at bounding box center [592, 190] width 82 height 12
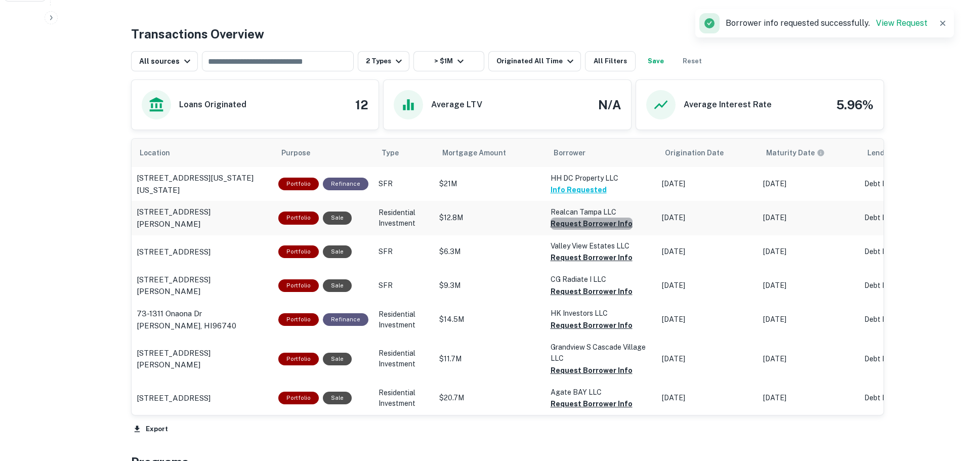
click at [599, 222] on button "Request Borrower Info" at bounding box center [592, 224] width 82 height 12
click at [588, 252] on button "Request Borrower Info" at bounding box center [592, 258] width 82 height 12
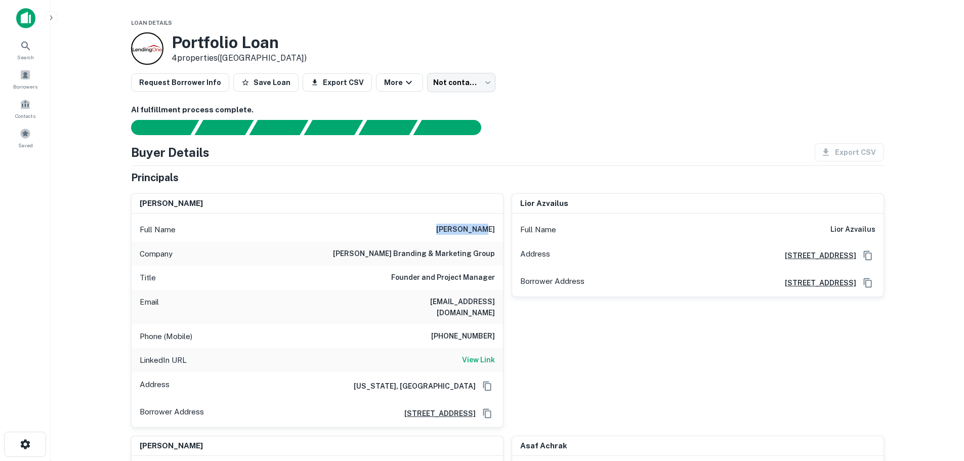
drag, startPoint x: 454, startPoint y: 232, endPoint x: 499, endPoint y: 237, distance: 45.4
click at [499, 237] on div "Full Name leon sakkal" at bounding box center [317, 230] width 371 height 24
copy h6 "leon sakkal"
click at [474, 354] on h6 "View Link" at bounding box center [478, 359] width 33 height 11
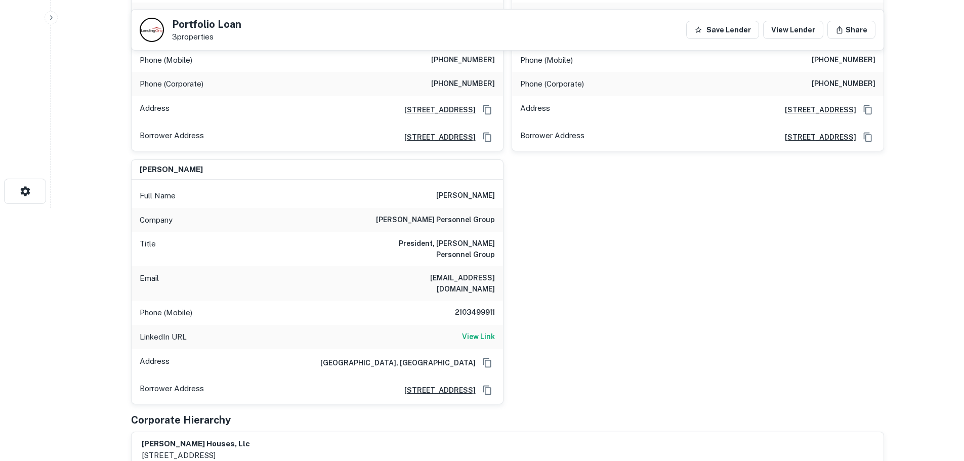
scroll to position [51, 0]
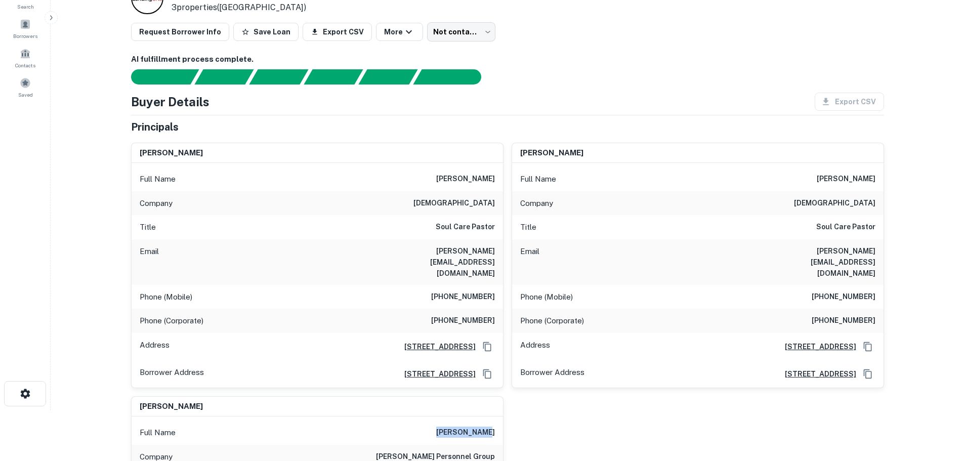
drag, startPoint x: 451, startPoint y: 409, endPoint x: 523, endPoint y: 421, distance: 72.4
click at [523, 421] on div "[PERSON_NAME] Full Name [PERSON_NAME] [DEMOGRAPHIC_DATA] Title Soul Care Pastor…" at bounding box center [503, 388] width 761 height 507
copy h6 "[PERSON_NAME]"
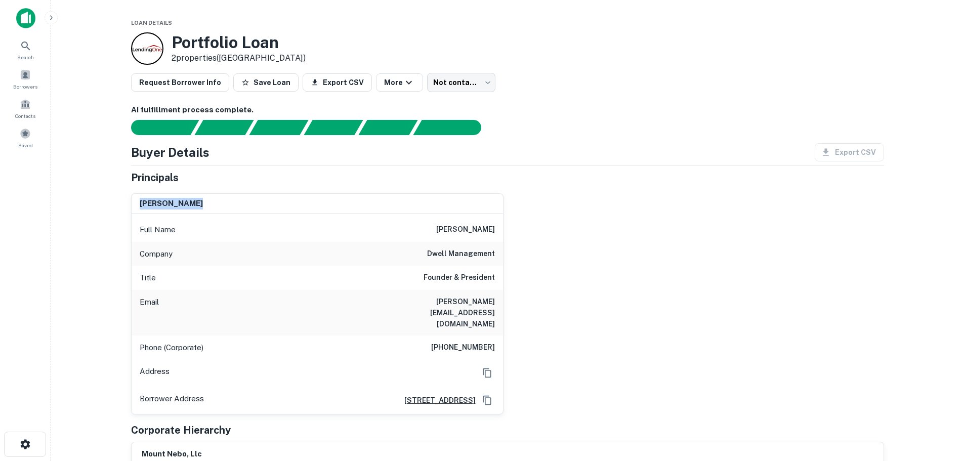
drag, startPoint x: 208, startPoint y: 198, endPoint x: 139, endPoint y: 203, distance: 69.6
click at [139, 203] on div "larry henning" at bounding box center [317, 204] width 371 height 20
copy h6 "larry henning"
